Goal: Task Accomplishment & Management: Use online tool/utility

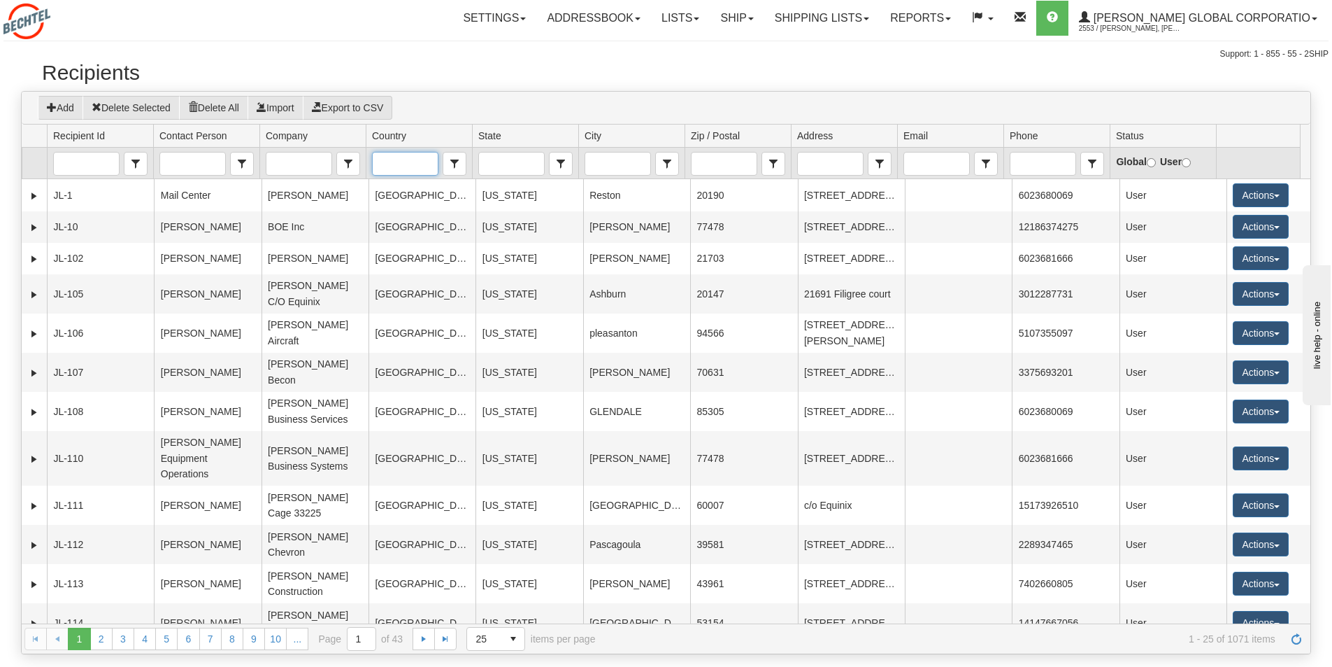
click at [413, 167] on input "Country" at bounding box center [405, 163] width 64 height 22
click at [397, 193] on span "[GEOGRAPHIC_DATA]" at bounding box center [429, 186] width 102 height 14
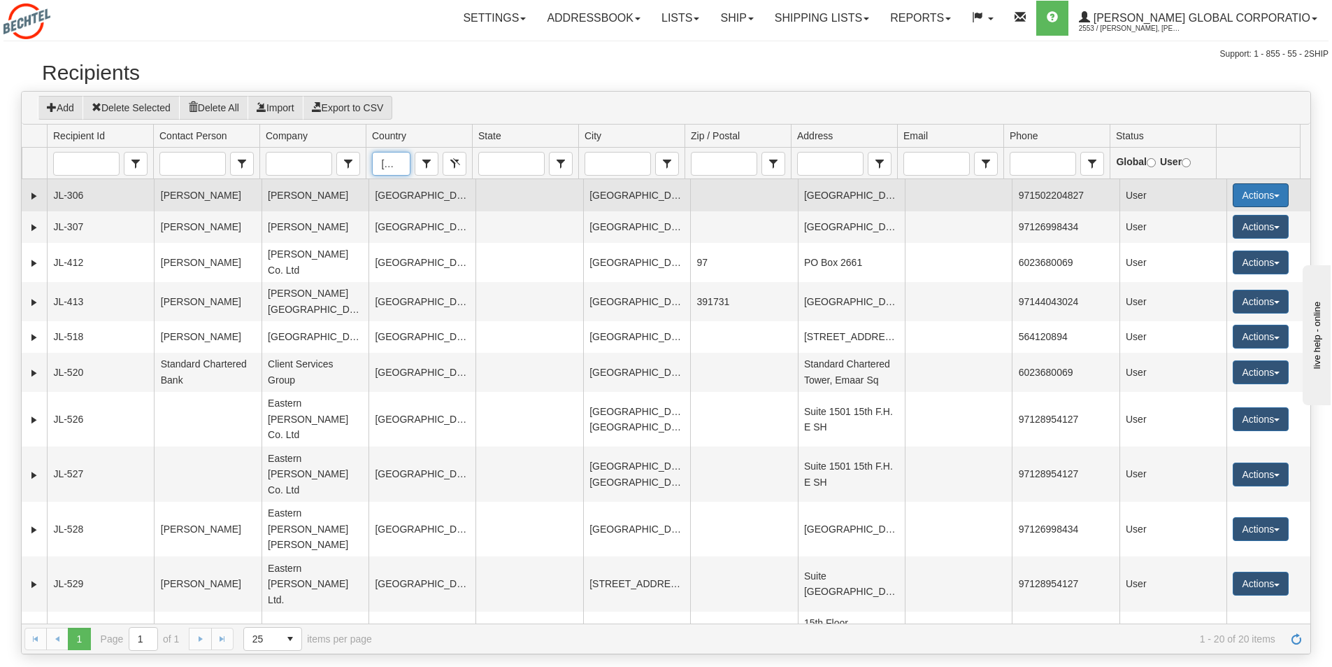
type input "[GEOGRAPHIC_DATA]"
click at [1254, 194] on button "Actions" at bounding box center [1261, 195] width 56 height 24
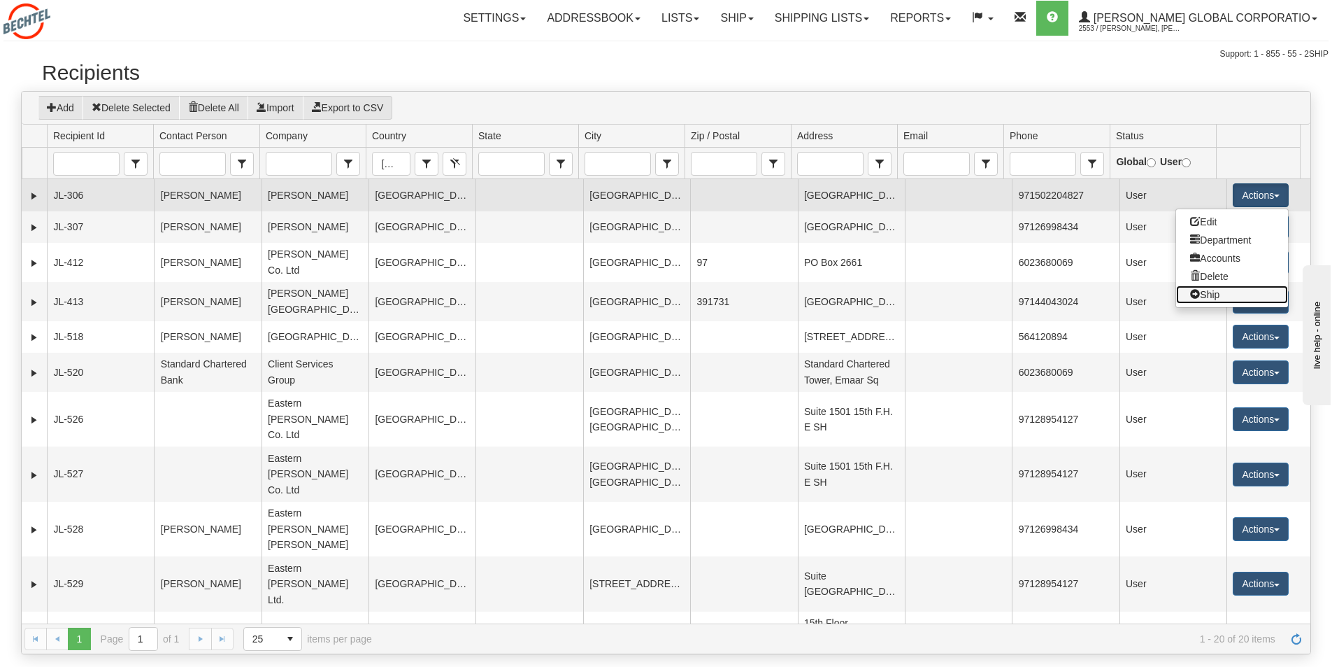
click at [1208, 298] on link "Ship" at bounding box center [1232, 294] width 112 height 18
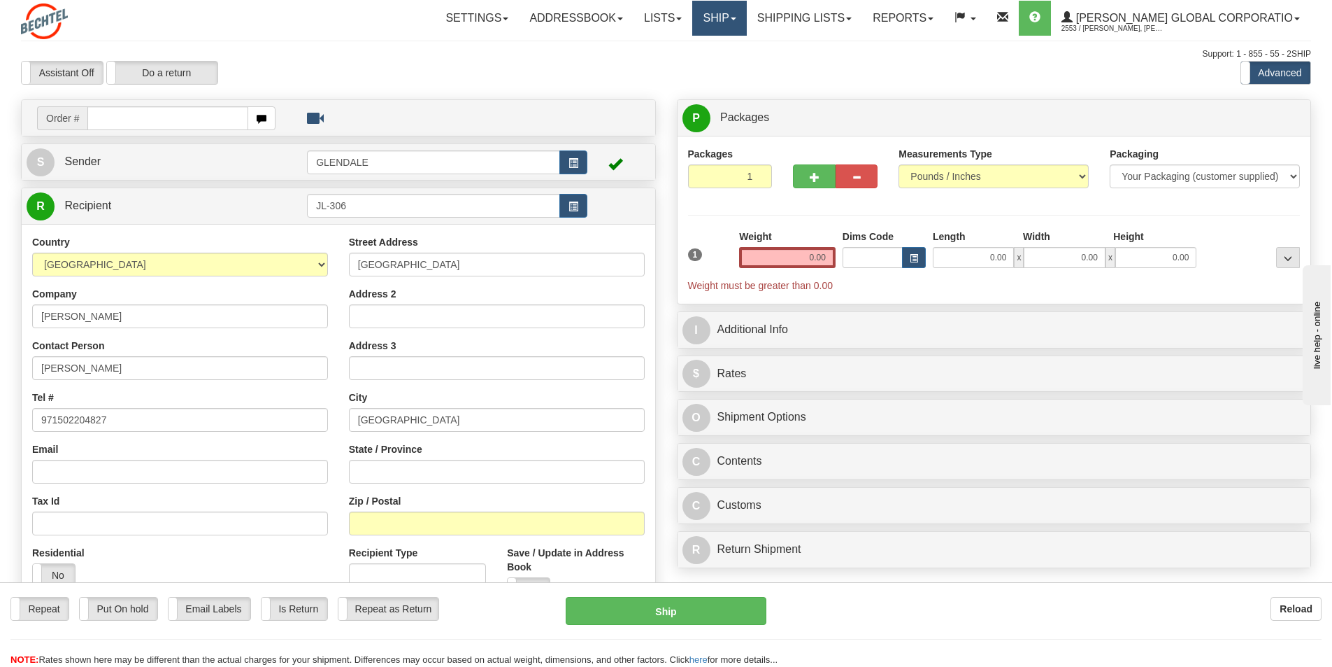
click at [746, 18] on link "Ship" at bounding box center [719, 18] width 54 height 35
click at [687, 51] on span "Ship Screen" at bounding box center [660, 48] width 53 height 11
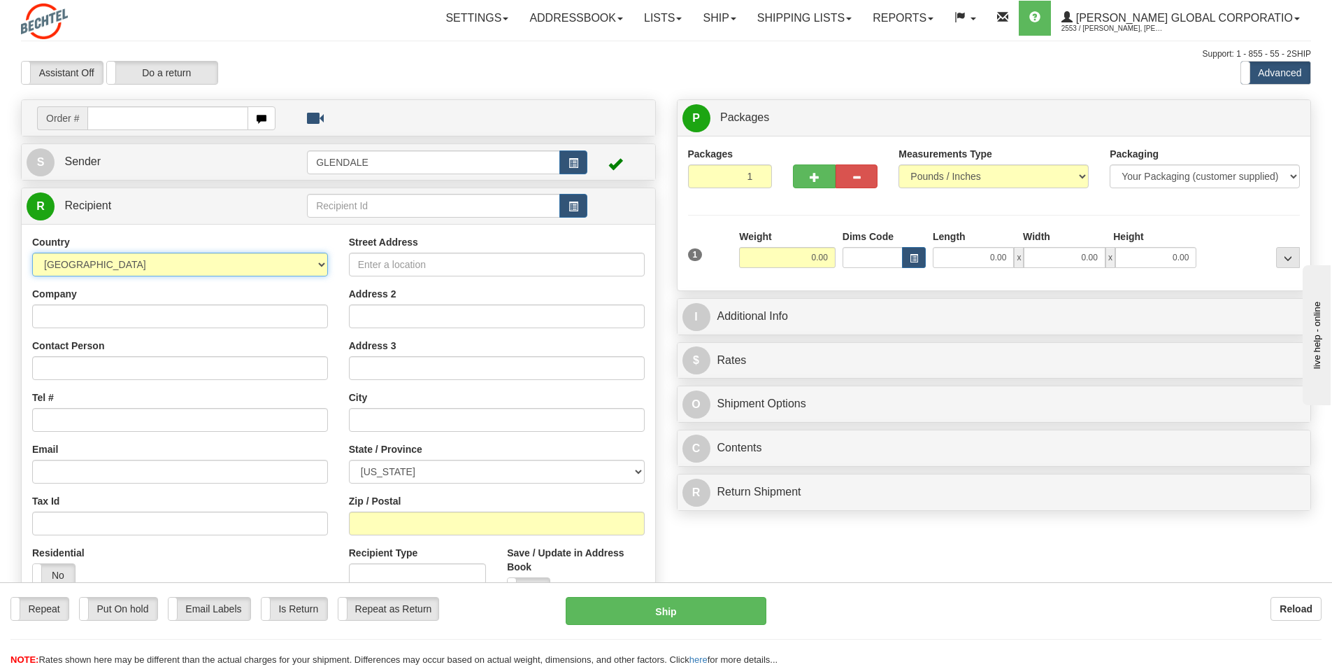
click at [320, 264] on select "AFGHANISTAN ALAND ISLANDS ALBANIA ALGERIA AMERICAN SAMOA ANDORRA ANGOLA ANGUILL…" at bounding box center [180, 264] width 296 height 24
select select "AE"
click at [32, 252] on select "AFGHANISTAN ALAND ISLANDS ALBANIA ALGERIA AMERICAN SAMOA ANDORRA ANGOLA ANGUILL…" at bounding box center [180, 264] width 296 height 24
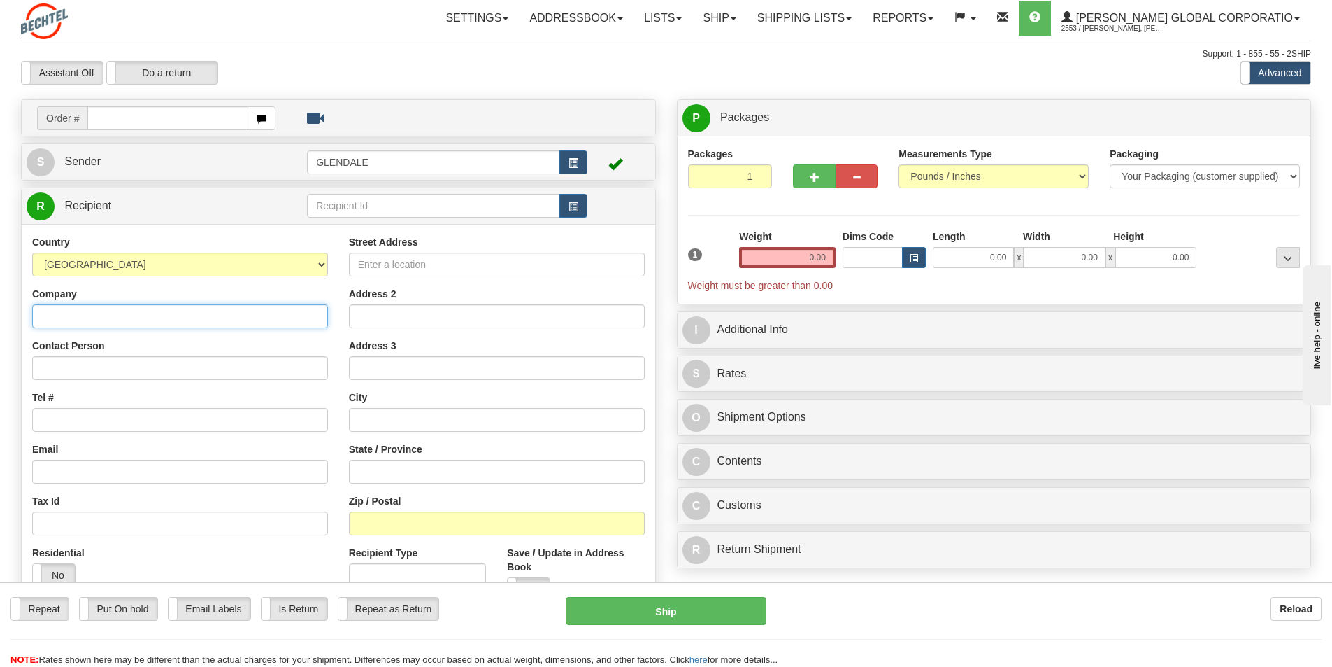
click at [69, 316] on input "Company" at bounding box center [180, 316] width 296 height 24
click at [46, 316] on input "Company" at bounding box center [180, 316] width 296 height 24
paste input "Centro Capital Centre Office Tower"
type input "Centro Capital Centre Office Tower"
click at [55, 369] on input "Contact Person" at bounding box center [180, 368] width 296 height 24
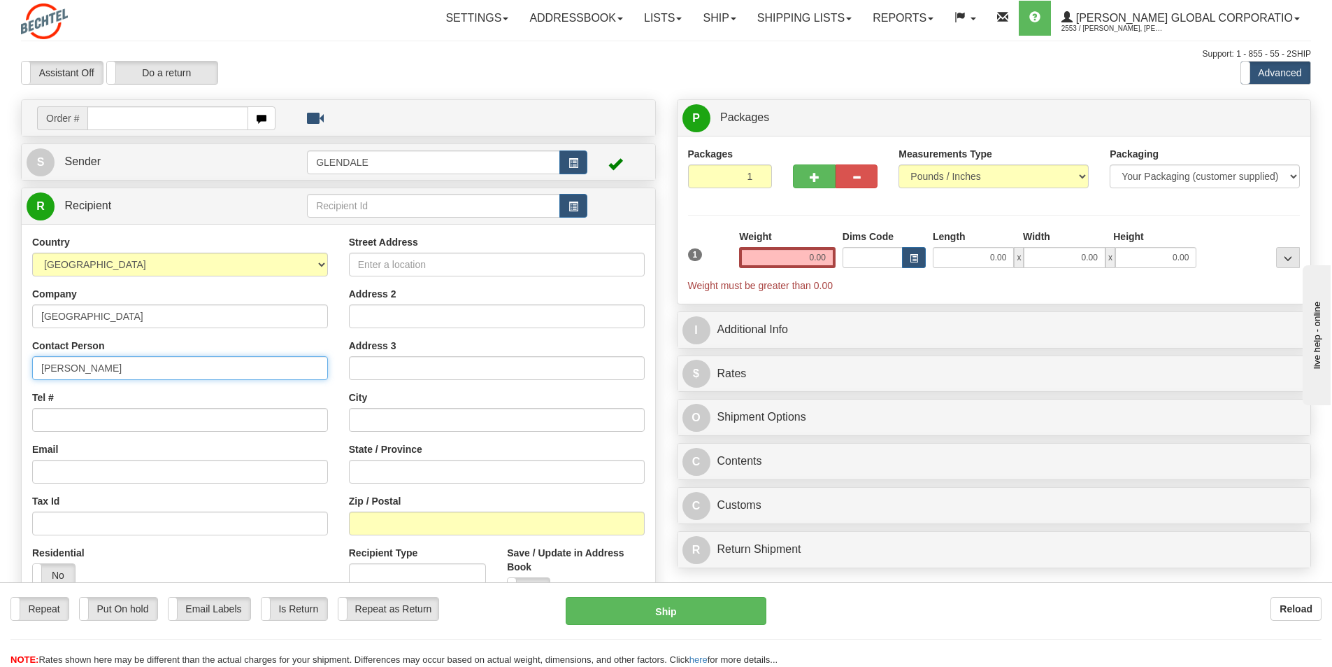
type input "Anish Kumar"
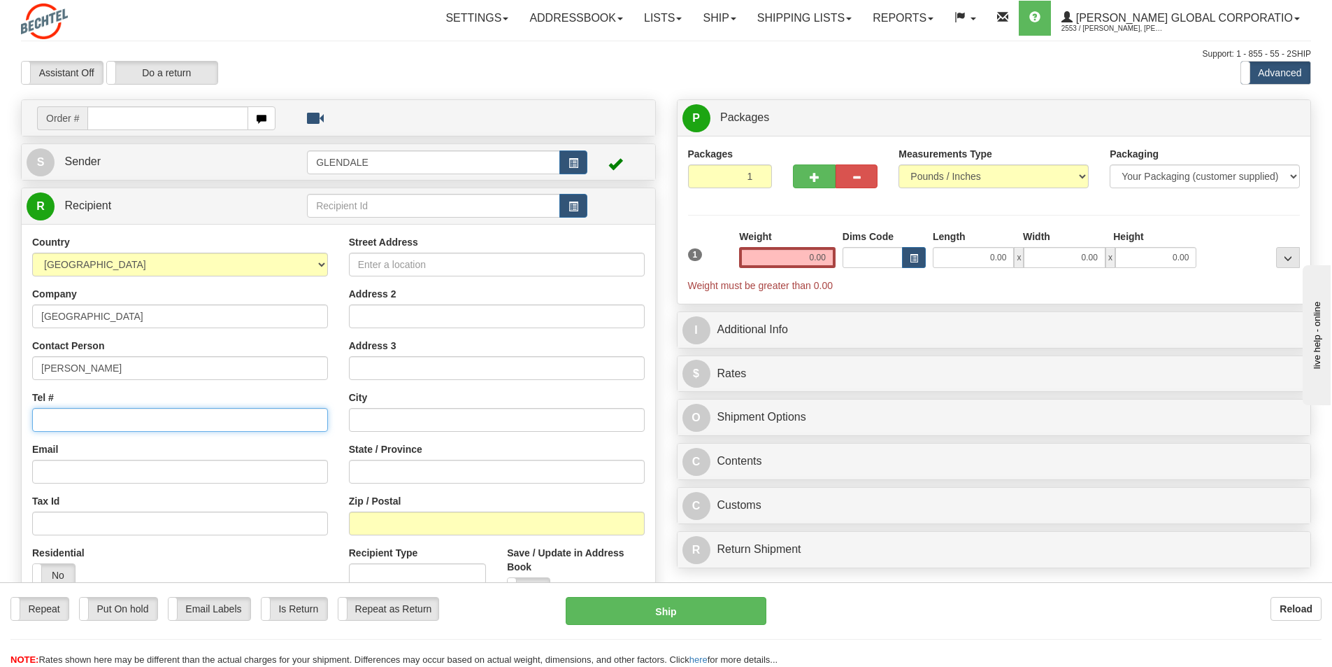
click at [71, 415] on input "Tel #" at bounding box center [180, 420] width 296 height 24
type input "4802053648"
click at [392, 262] on input "Street Address" at bounding box center [497, 264] width 296 height 24
click at [378, 264] on input "Street Address" at bounding box center [497, 264] width 296 height 24
paste input "Al Khaleej Al Arabi Street"
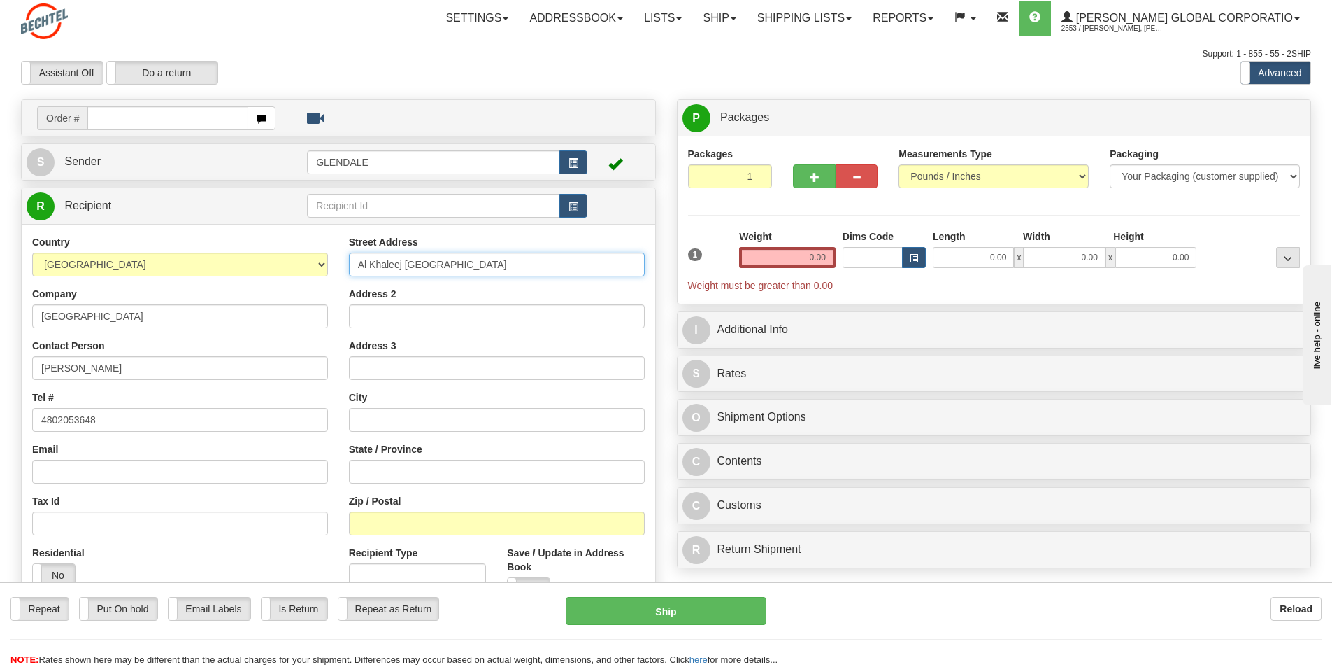
type input "Al Khaleej Al Arabi Street"
click at [362, 371] on input "Address 3" at bounding box center [497, 368] width 296 height 24
paste input "P.O. Box 2661"
type input "P.O. Box 2661"
click at [365, 314] on input "Address 2" at bounding box center [497, 316] width 296 height 24
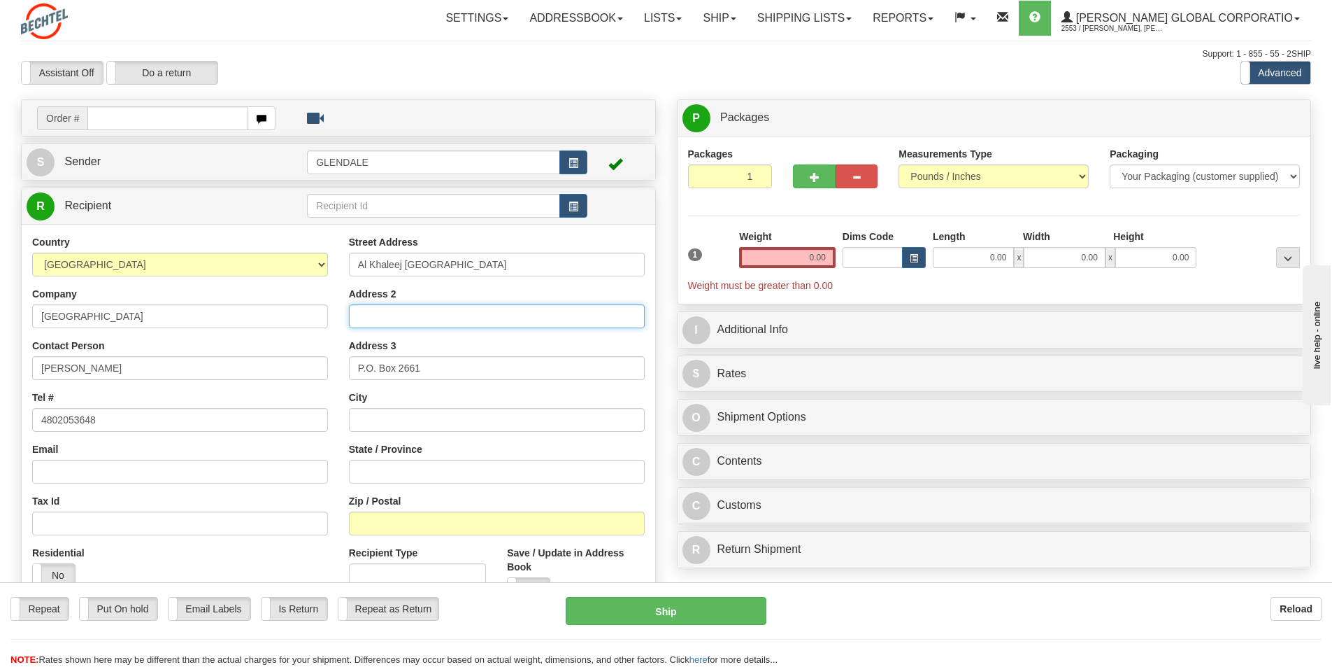
paste input "15th Floor Suite 1501"
type input "15th Floor Suite 1501"
click at [369, 413] on input "text" at bounding box center [497, 420] width 296 height 24
type input "a"
type input "[GEOGRAPHIC_DATA]"
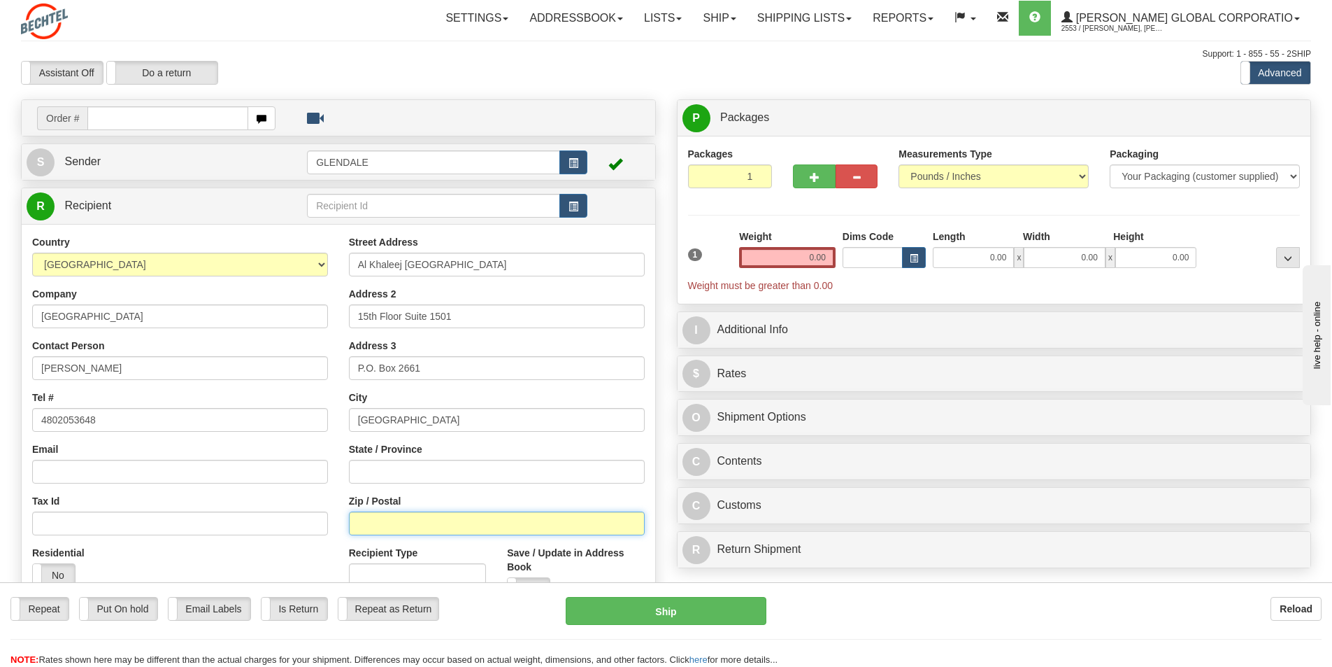
click at [369, 518] on input "Zip / Postal" at bounding box center [497, 523] width 296 height 24
type input "2661"
click at [824, 262] on input "0.00" at bounding box center [787, 257] width 97 height 21
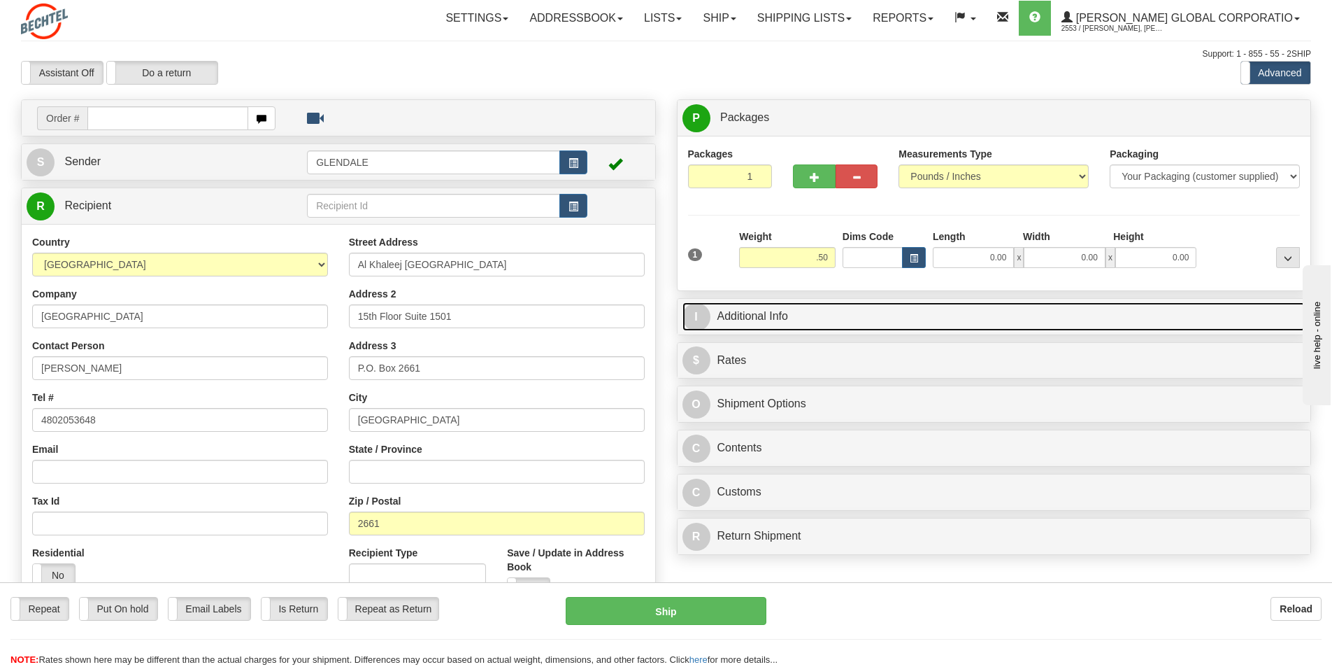
type input "0.50"
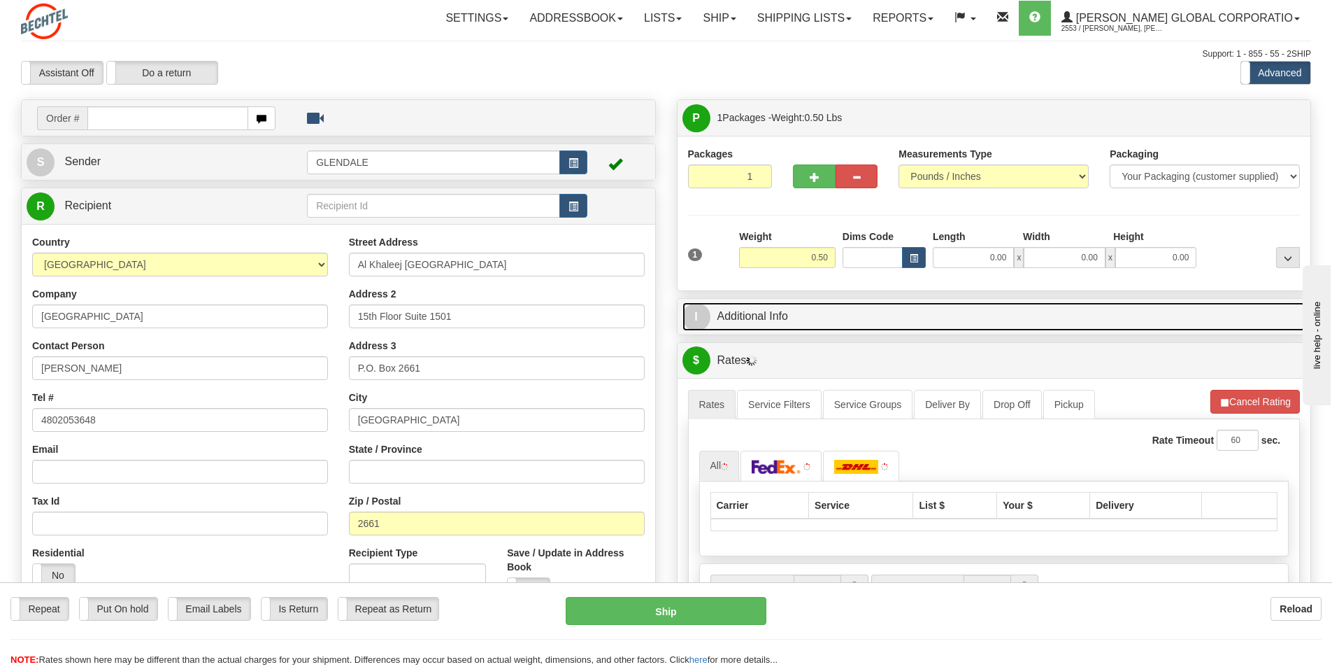
click at [727, 322] on link "I Additional Info" at bounding box center [995, 316] width 624 height 29
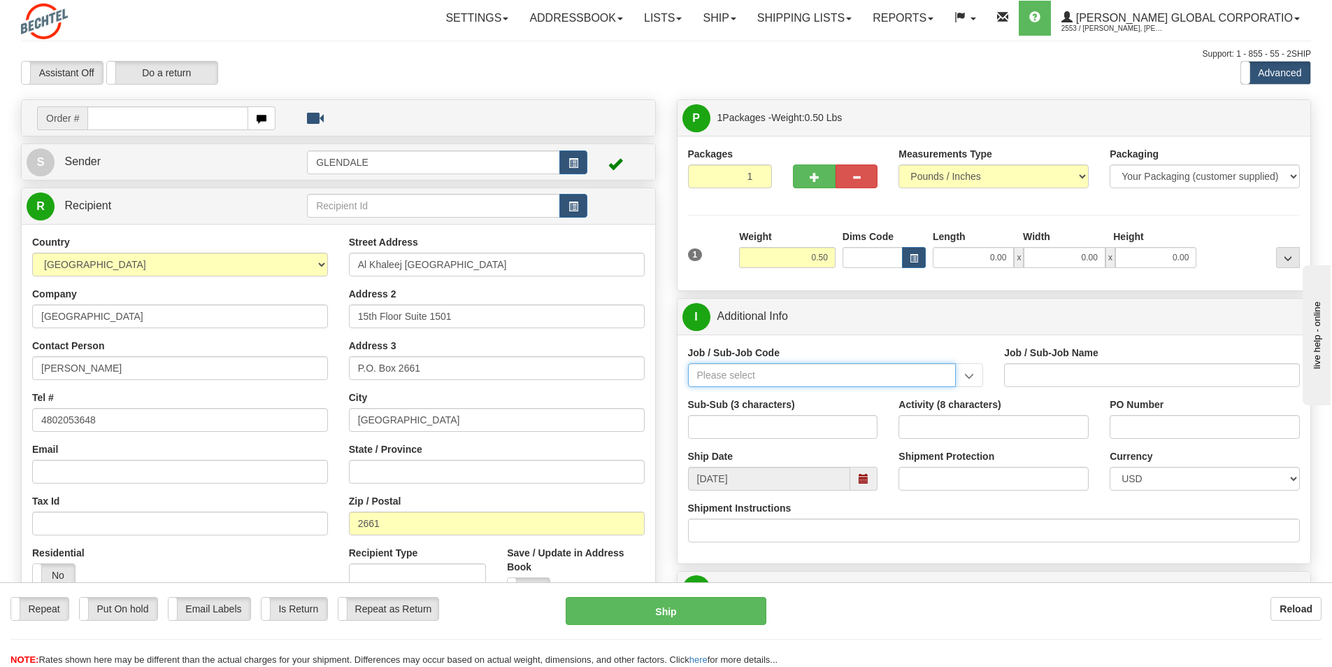
click at [730, 367] on input "Job / Sub-Job Code" at bounding box center [822, 375] width 269 height 24
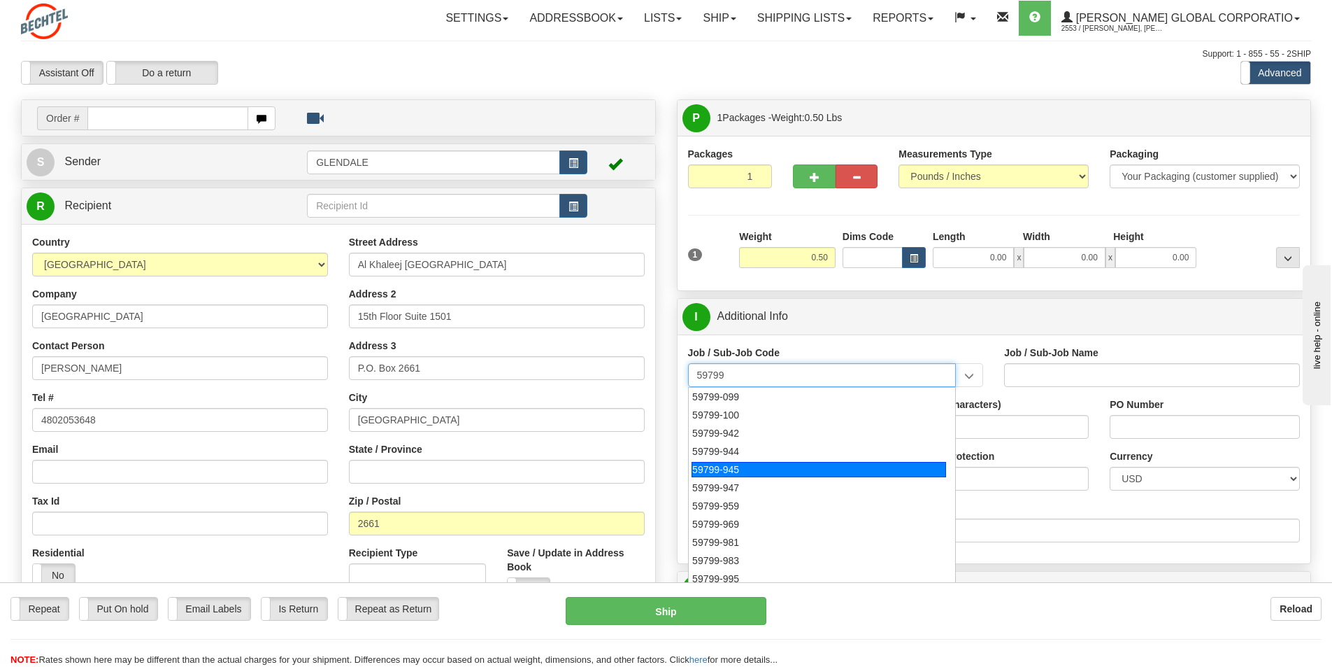
click at [725, 466] on div "59799-945" at bounding box center [819, 469] width 255 height 15
type input "59799-945"
type input "GLOBAL CARD SERVICES - EXPENSE REPORTS INCLUDES ND"
type input "59799-945"
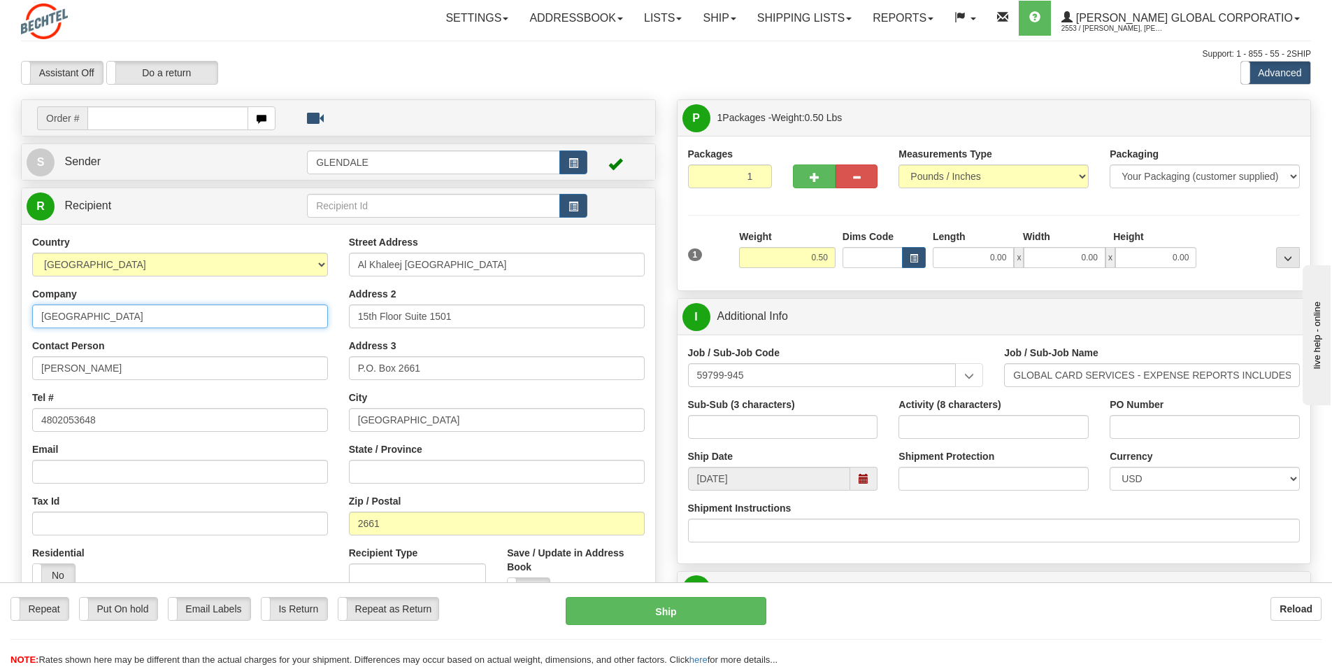
drag, startPoint x: 220, startPoint y: 313, endPoint x: 41, endPoint y: 311, distance: 179.1
click at [41, 311] on input "Centro Capital Centre Office Tower" at bounding box center [180, 316] width 296 height 24
drag, startPoint x: 289, startPoint y: 285, endPoint x: 291, endPoint y: 276, distance: 8.7
click at [289, 284] on div "Country AFGHANISTAN ALAND ISLANDS ALBANIA ALGERIA AMERICAN SAMOA ANDORRA ANGOLA…" at bounding box center [180, 416] width 317 height 362
click at [339, 205] on input "text" at bounding box center [433, 206] width 253 height 24
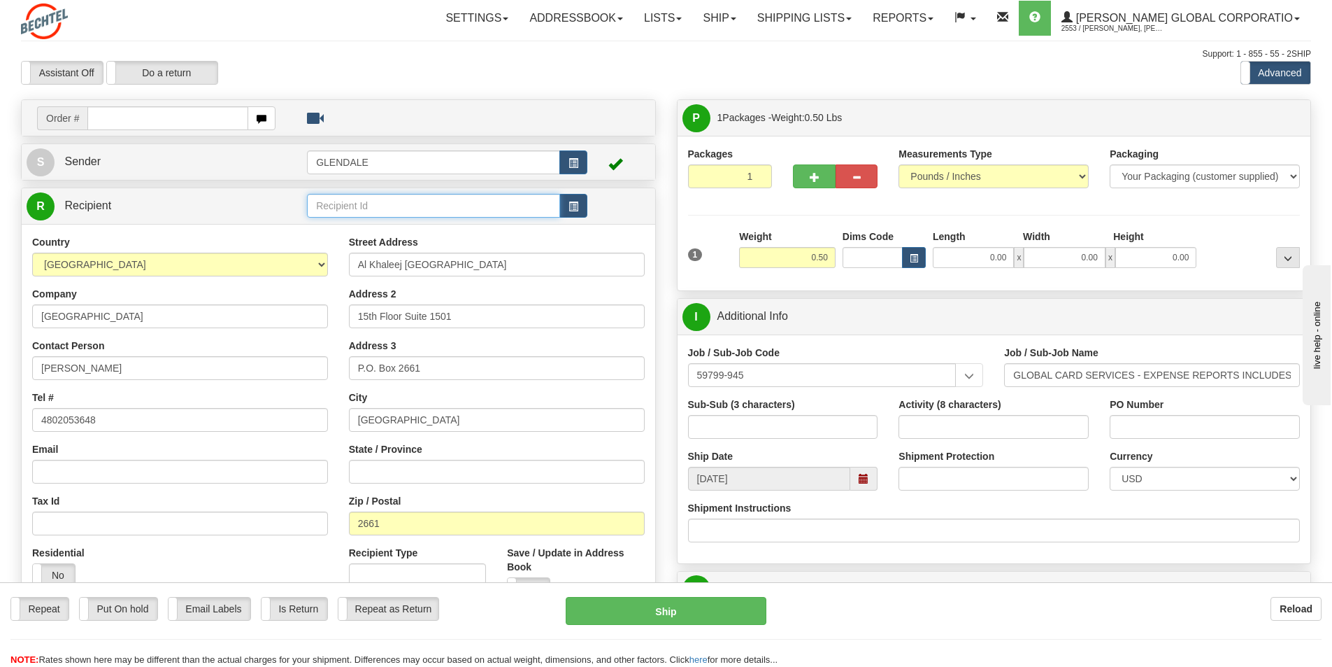
paste input "Centro Capital Centre Office Tower"
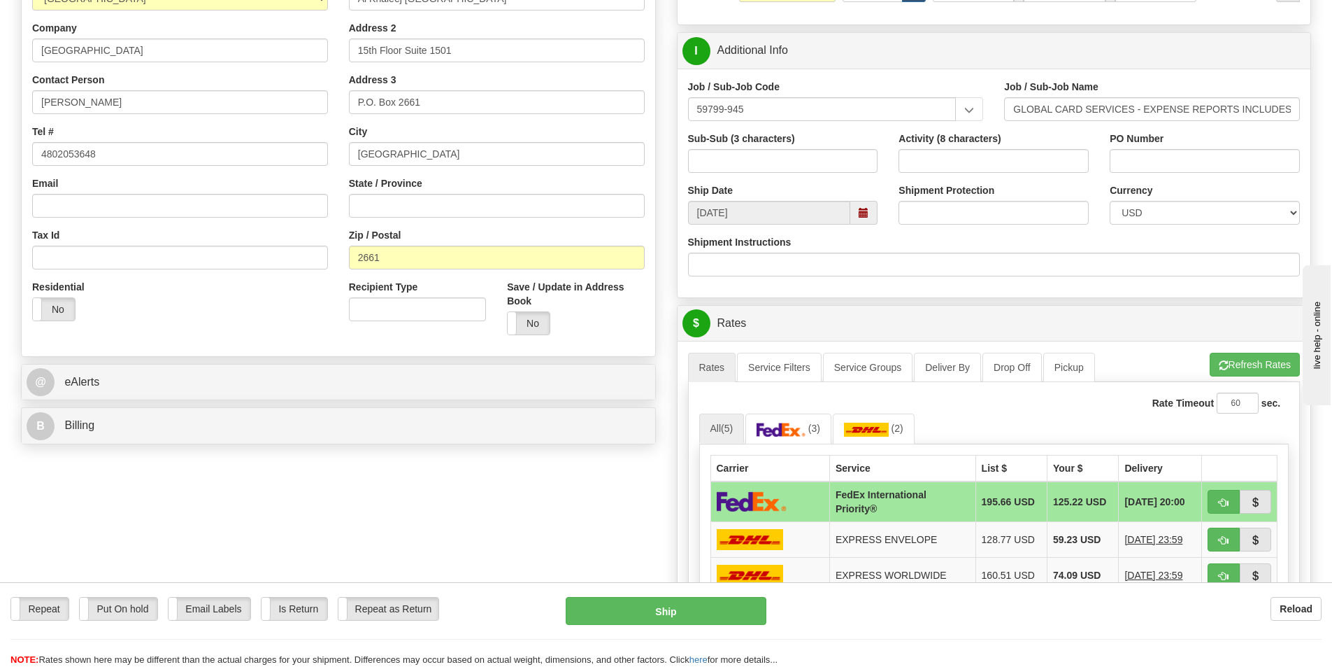
scroll to position [280, 0]
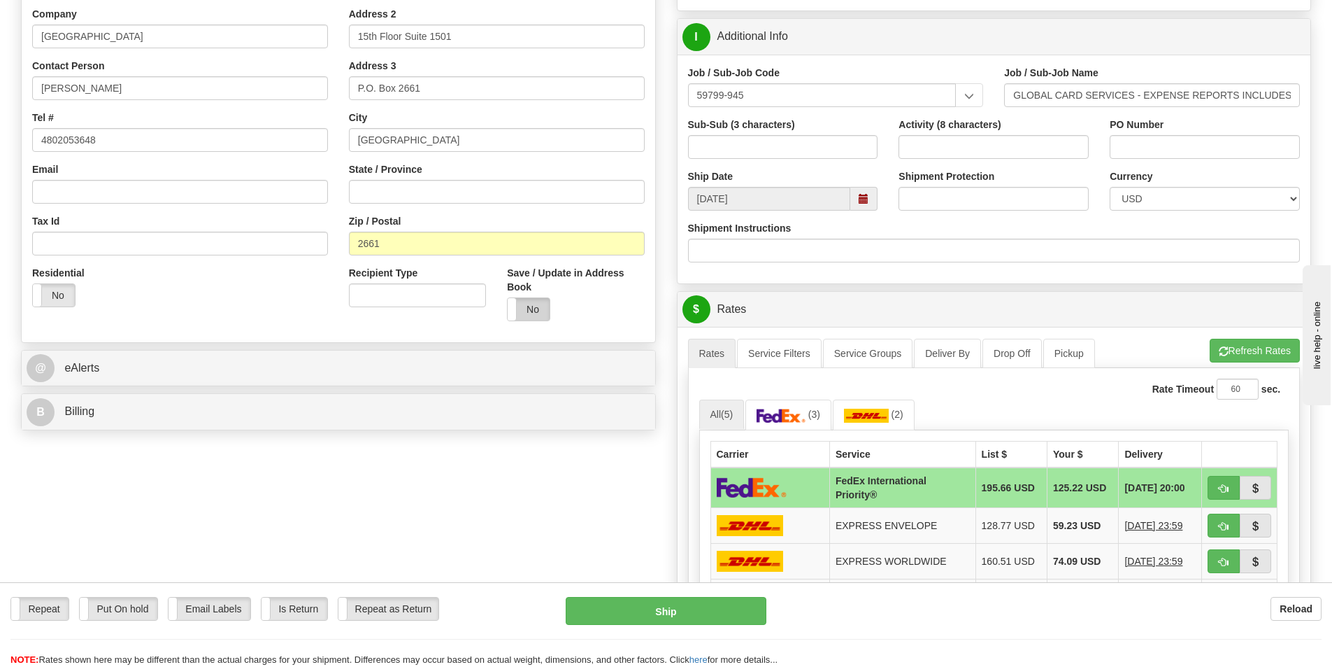
type input "Centro Capital Centre Office Tower"
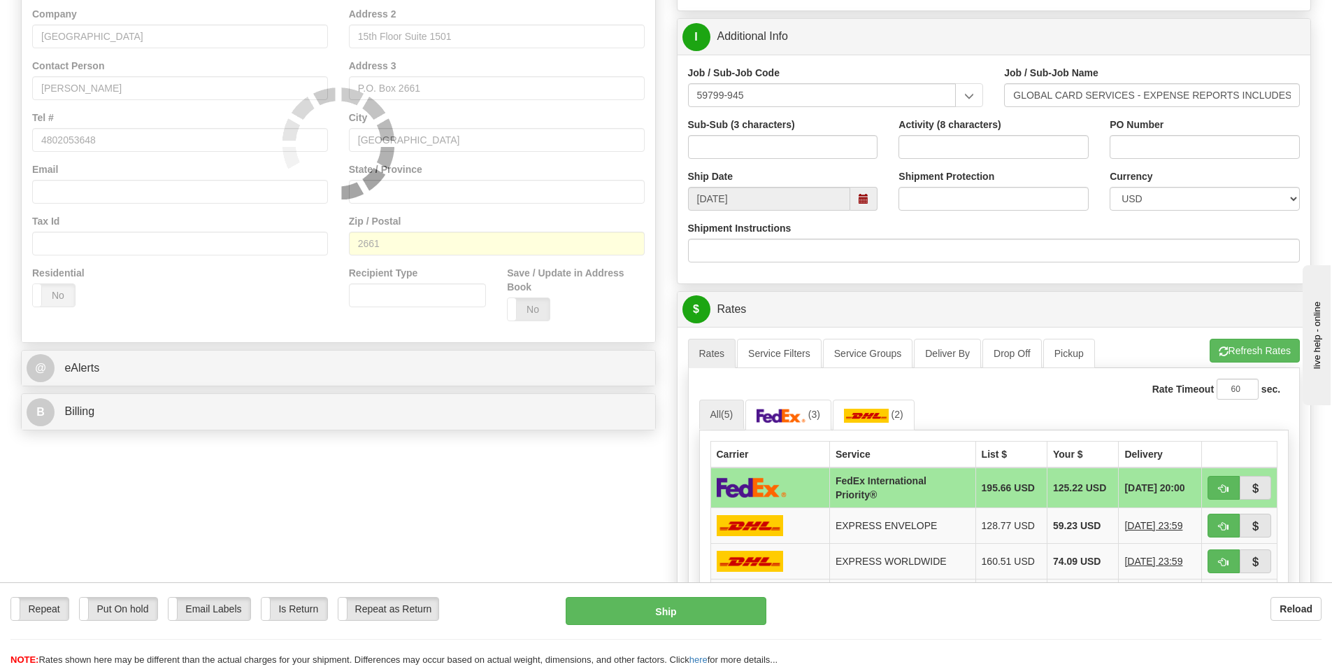
click at [536, 311] on div "Country AFGHANISTAN ALAND ISLANDS ALBANIA ALGERIA AMERICAN SAMOA ANDORRA ANGOLA…" at bounding box center [339, 143] width 634 height 398
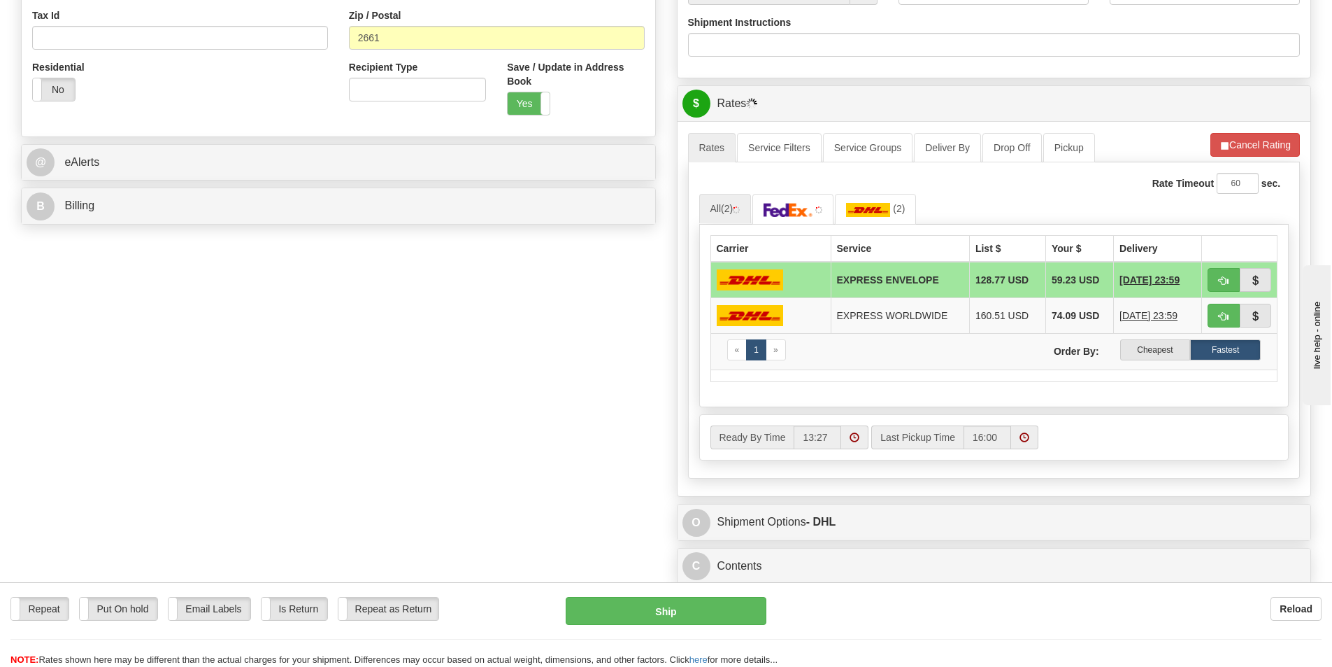
scroll to position [490, 0]
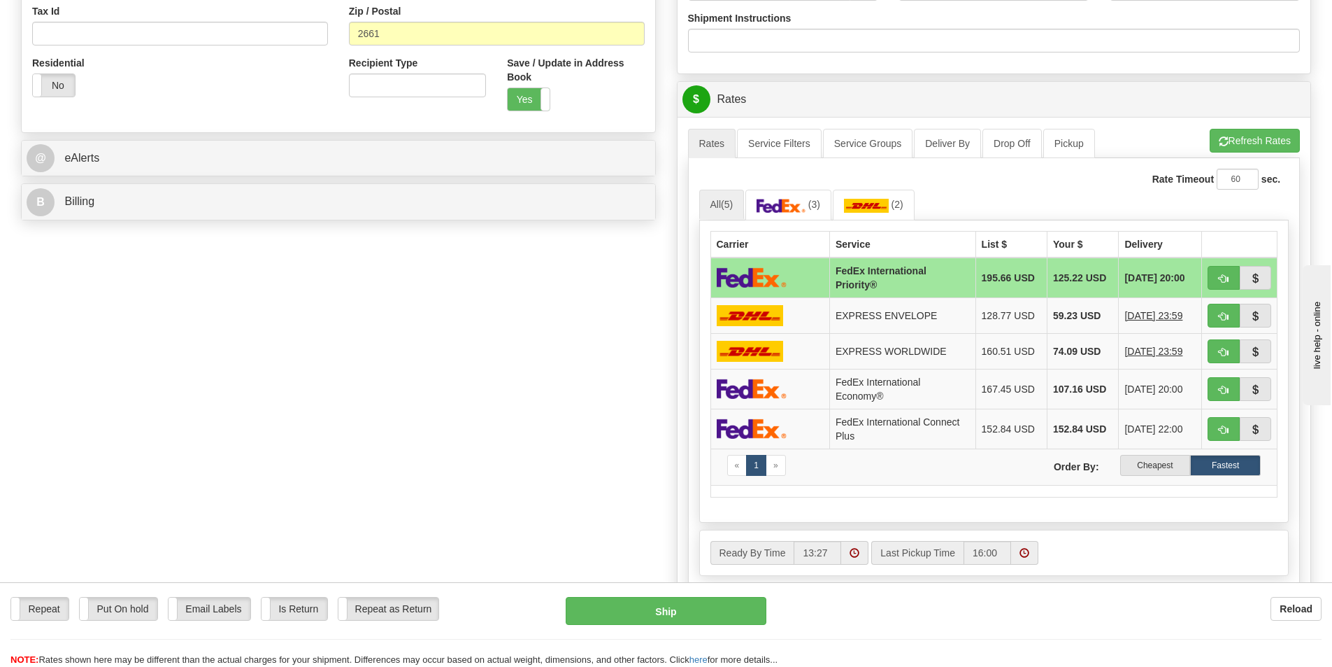
click at [860, 271] on td "FedEx International Priority®" at bounding box center [903, 277] width 146 height 41
click at [752, 315] on img at bounding box center [750, 315] width 67 height 21
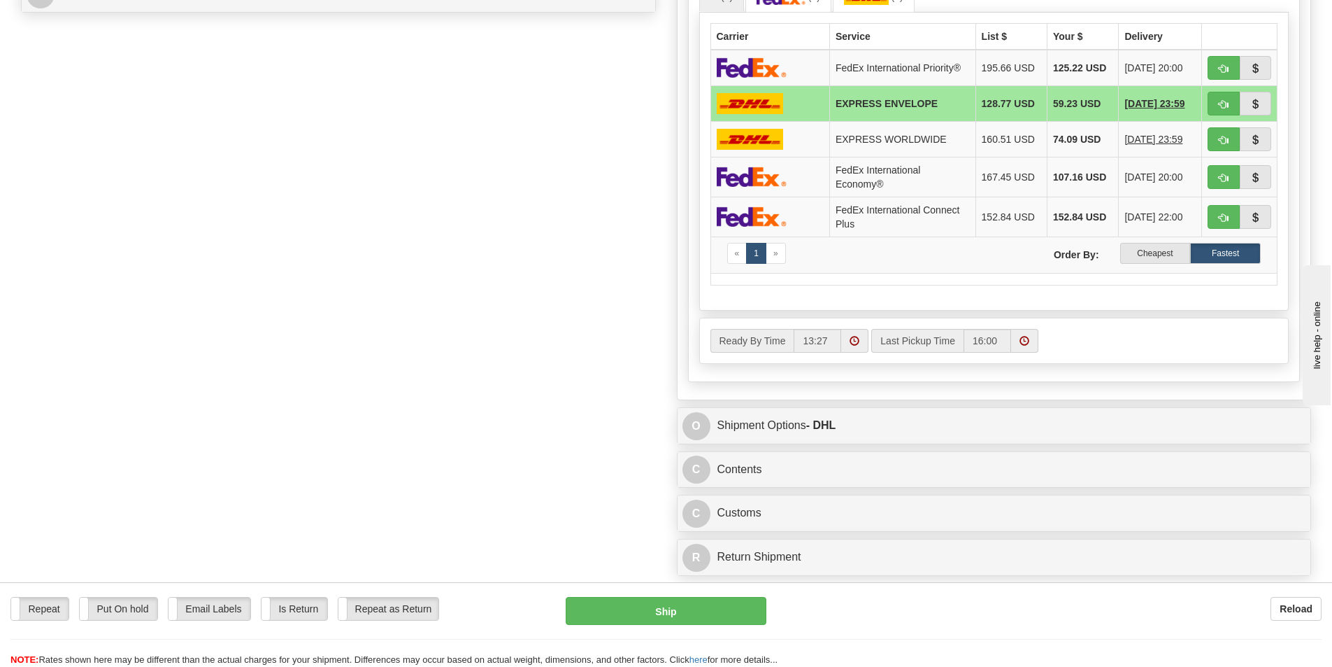
scroll to position [699, 0]
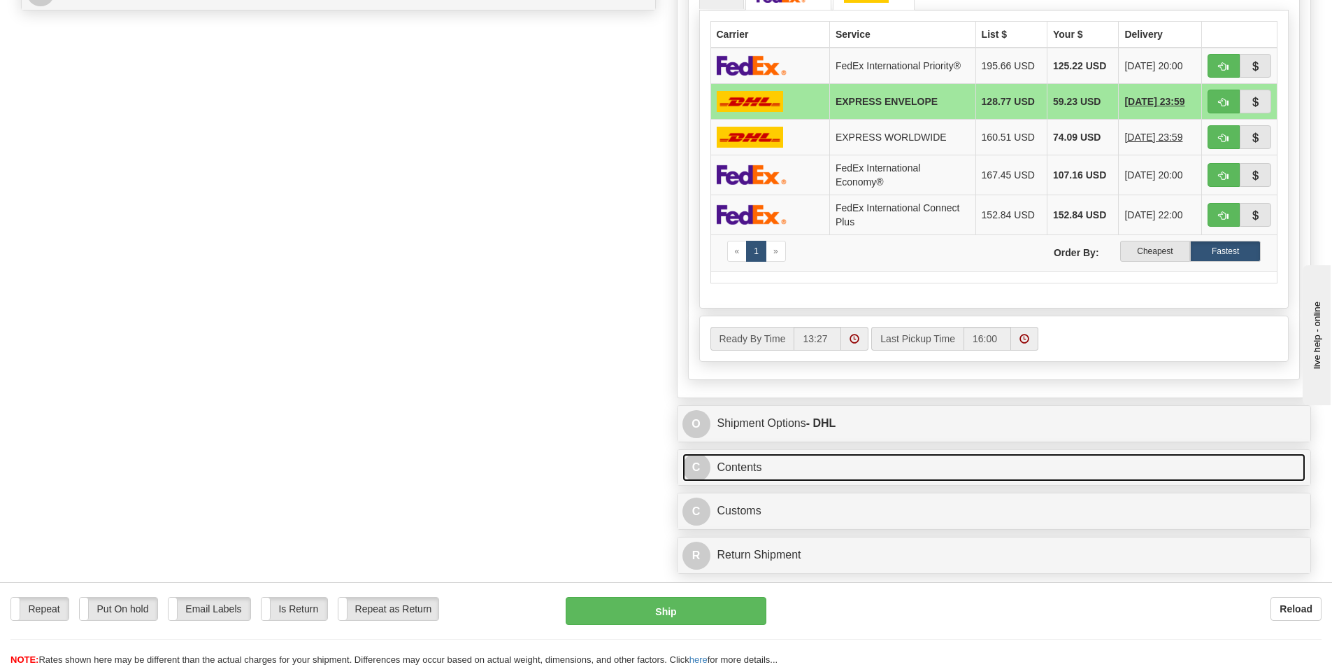
click at [746, 469] on link "C Contents" at bounding box center [995, 467] width 624 height 29
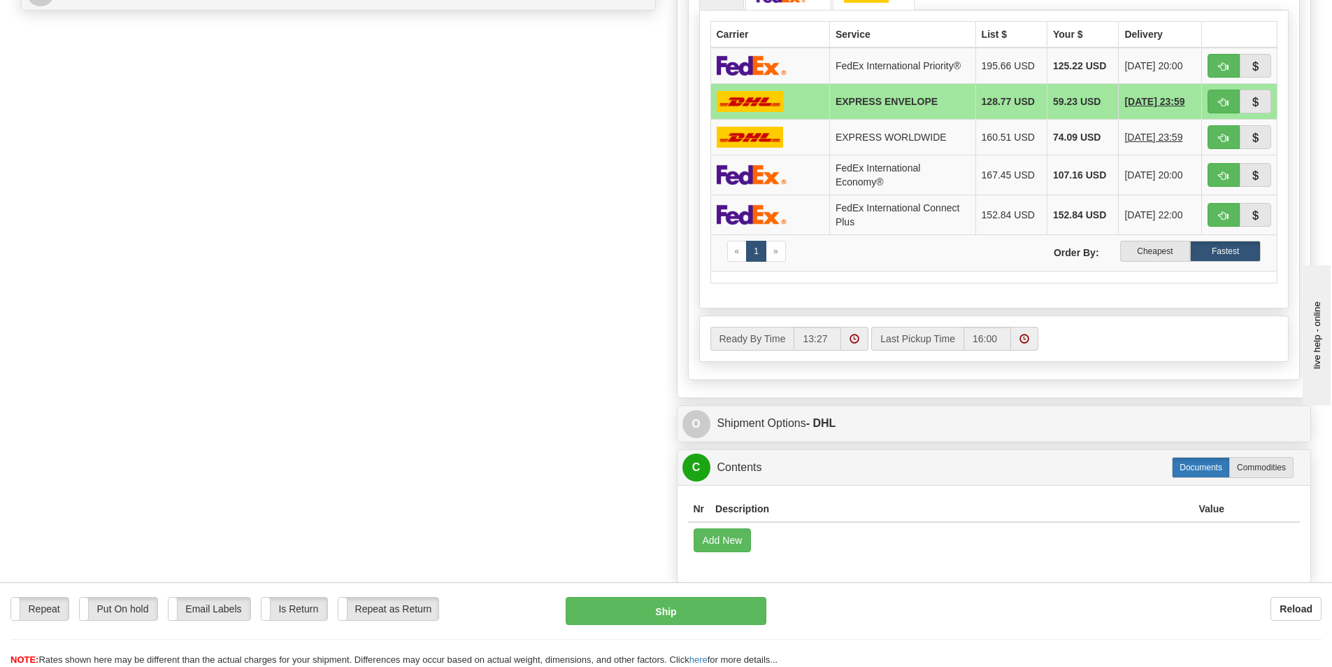
click at [1202, 465] on label "Documents" at bounding box center [1201, 467] width 58 height 21
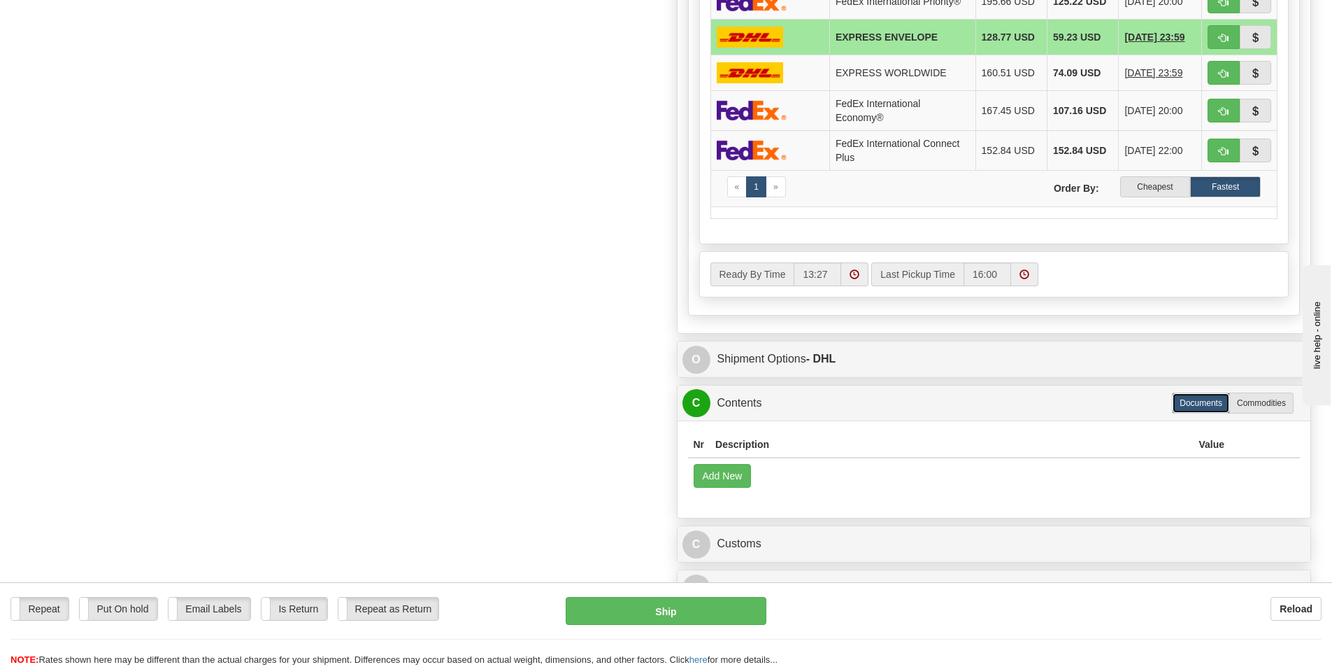
scroll to position [909, 0]
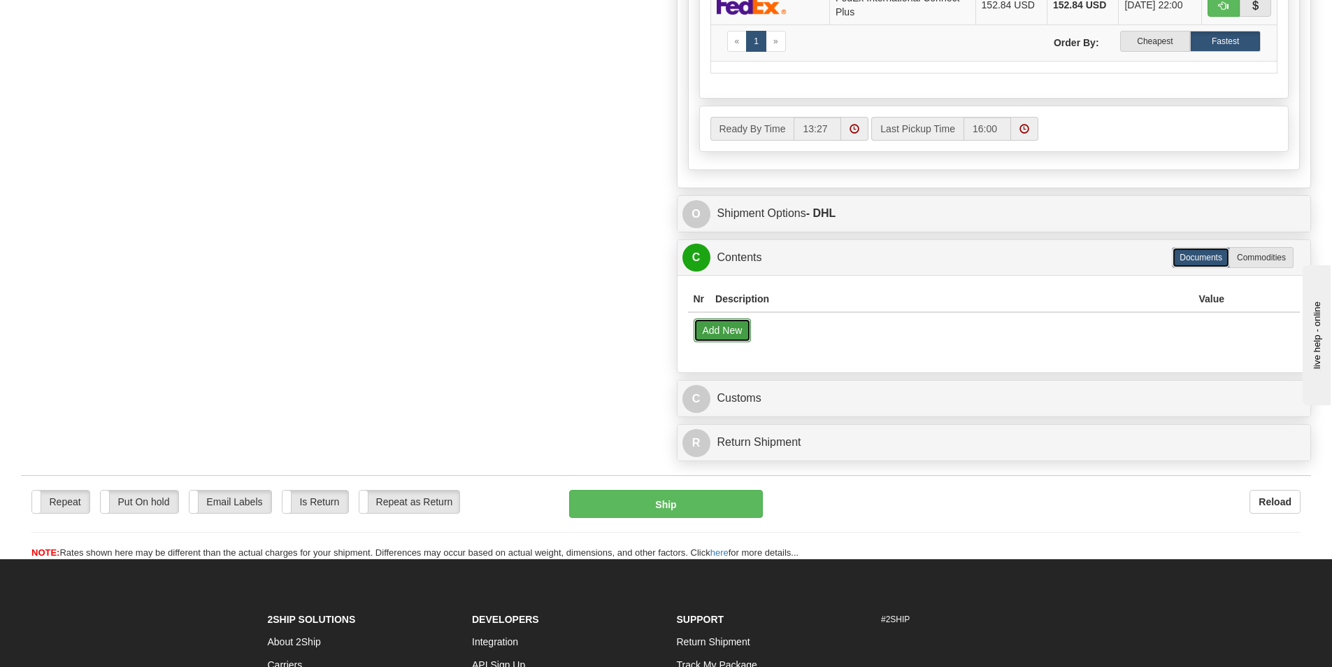
click at [716, 332] on button "Add New" at bounding box center [723, 330] width 58 height 24
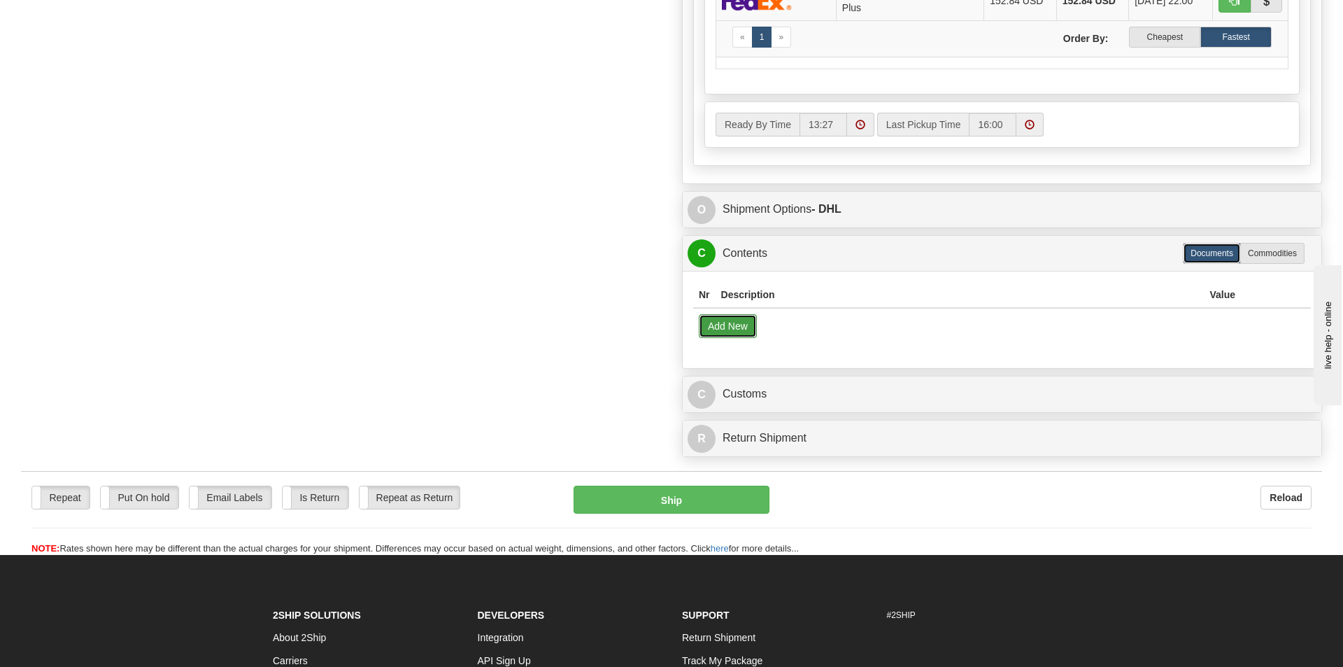
select select "US"
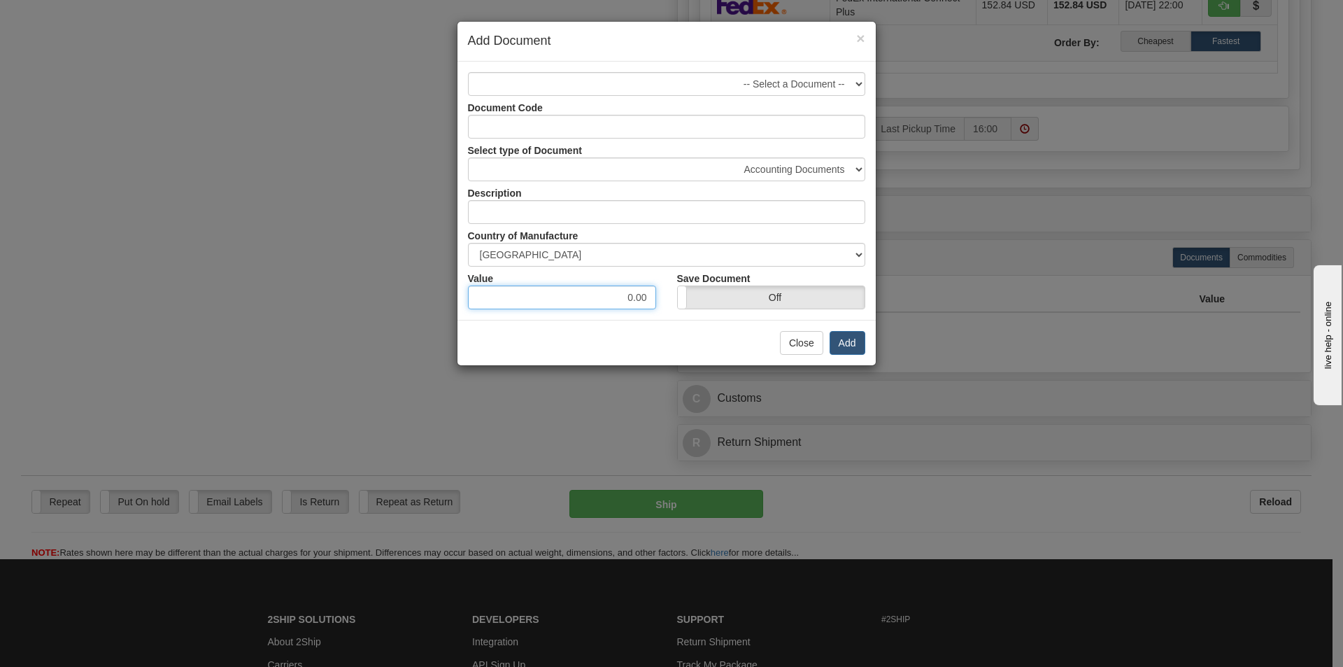
drag, startPoint x: 632, startPoint y: 297, endPoint x: 620, endPoint y: 298, distance: 12.7
click at [620, 298] on input "0.00" at bounding box center [562, 297] width 188 height 24
type input "1.00"
click at [800, 204] on input "text" at bounding box center [666, 212] width 397 height 24
type input "cards"
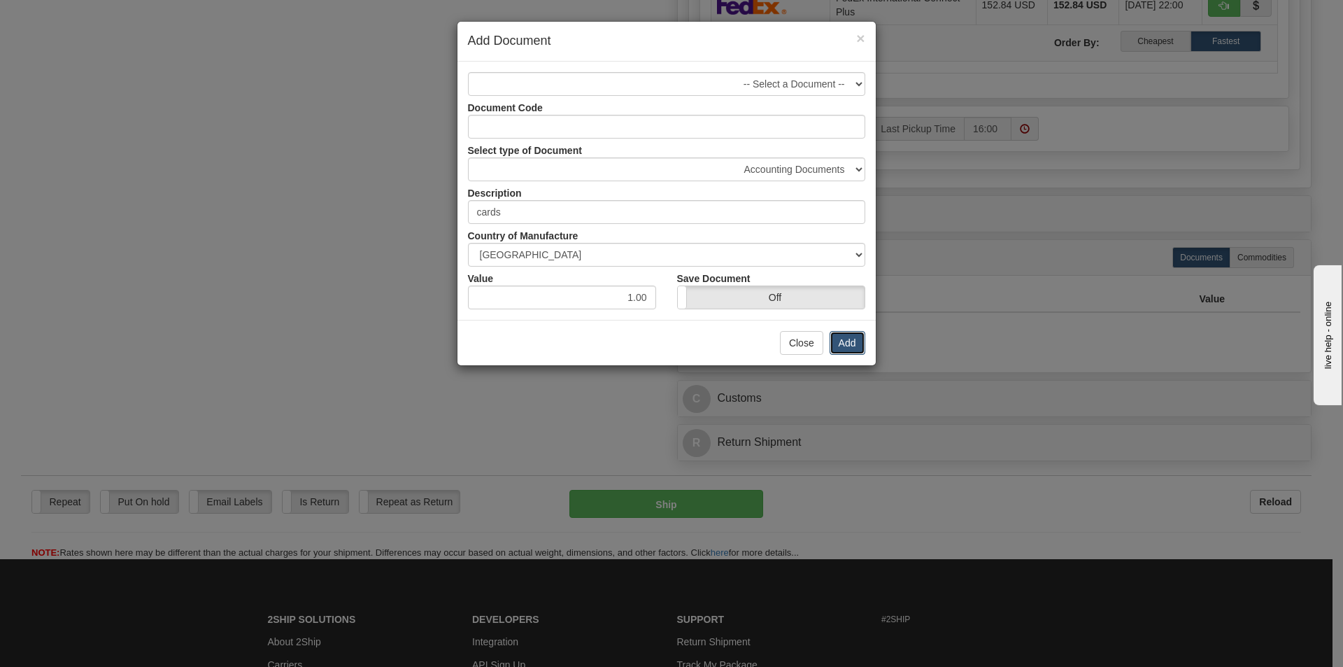
click at [852, 343] on button "Add" at bounding box center [848, 343] width 36 height 24
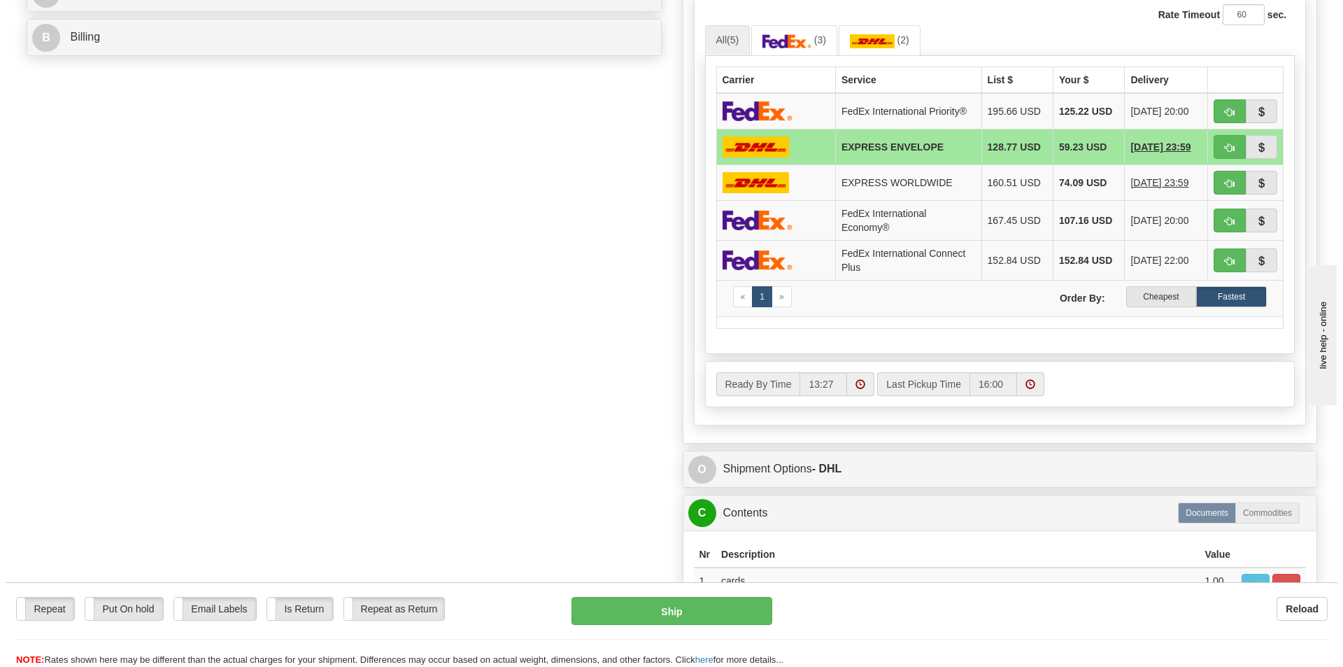
scroll to position [629, 0]
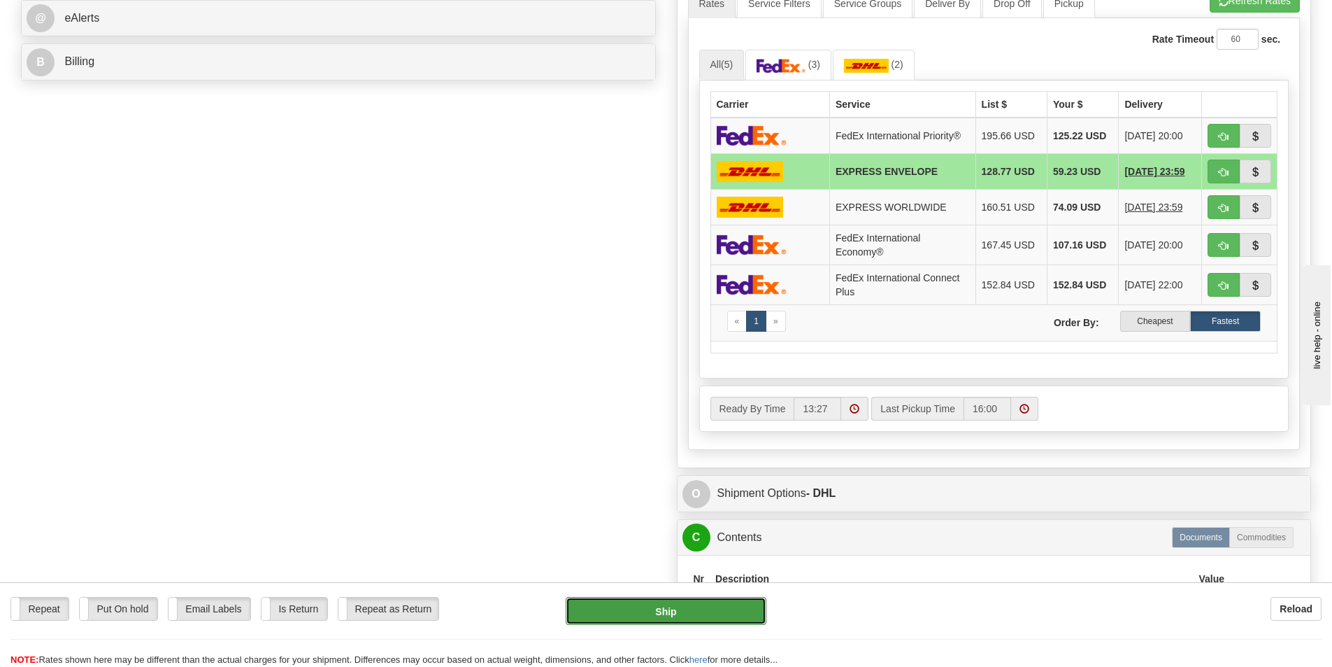
click at [662, 615] on button "Ship" at bounding box center [666, 611] width 201 height 28
type input "X"
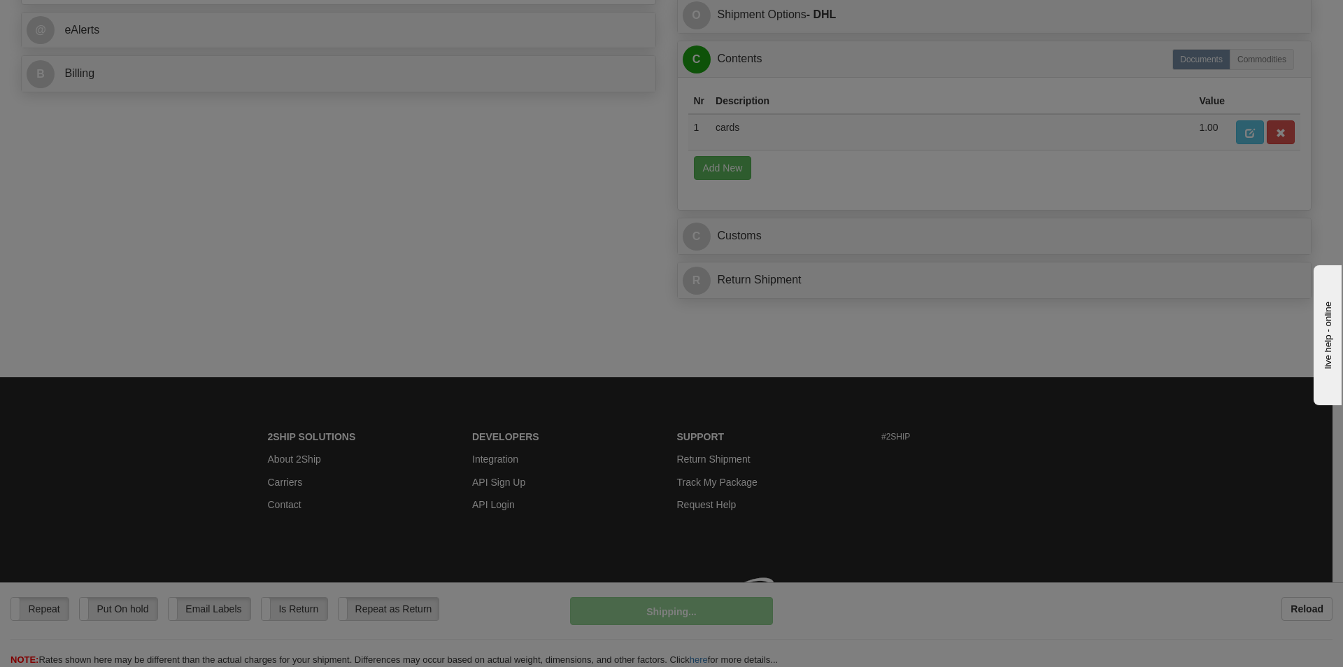
scroll to position [618, 0]
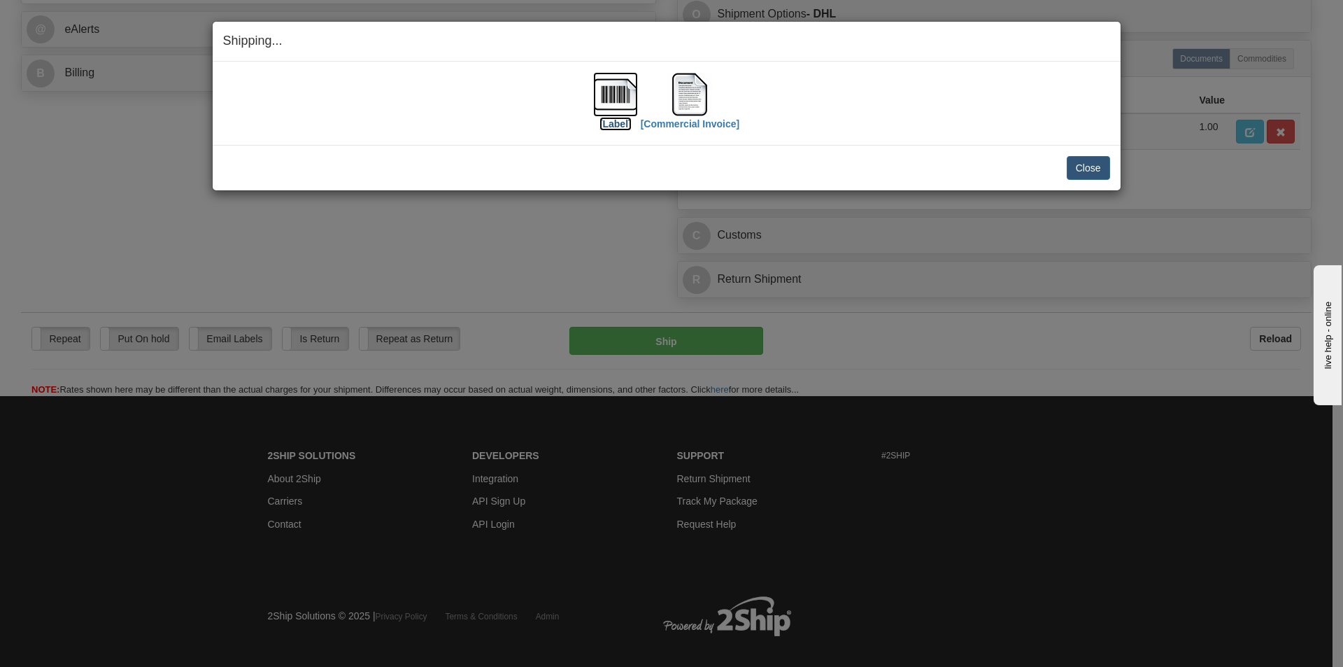
click at [613, 94] on img at bounding box center [615, 94] width 45 height 45
click at [690, 104] on img at bounding box center [689, 94] width 45 height 45
